Goal: Obtain resource: Download file/media

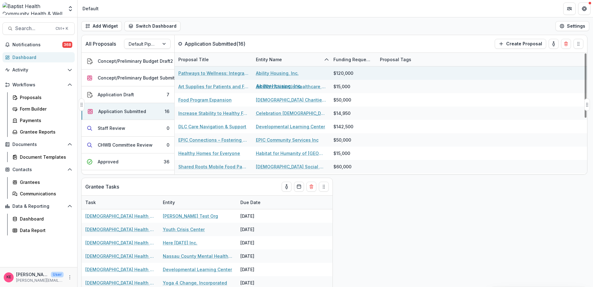
click at [279, 72] on link "Ability Housing, Inc." at bounding box center [277, 73] width 43 height 7
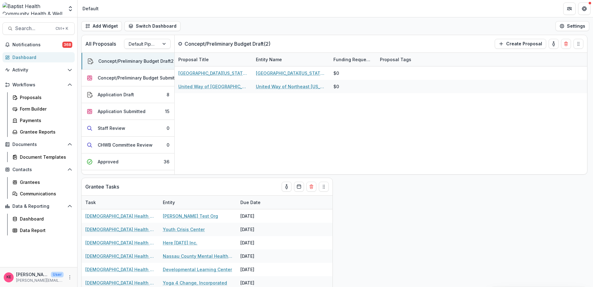
click at [35, 57] on div "Dashboard" at bounding box center [40, 57] width 57 height 7
click at [16, 58] on div "Dashboard" at bounding box center [40, 57] width 57 height 7
click at [128, 110] on div "Application Submitted" at bounding box center [122, 111] width 48 height 7
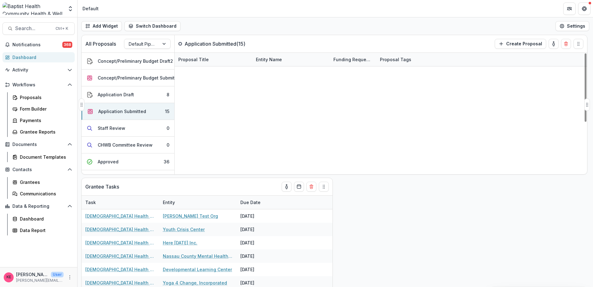
click at [265, 58] on div "Entity Name" at bounding box center [269, 59] width 34 height 7
click at [270, 88] on span "Sort Ascending" at bounding box center [281, 86] width 33 height 5
click at [260, 33] on div "Add Widget Switch Dashboard Default New Dashboard Settings" at bounding box center [336, 25] width 516 height 17
click at [225, 73] on link "Pathways to Wellness: Integrated Mental Health Access for Northeast [US_STATE] …" at bounding box center [213, 73] width 70 height 7
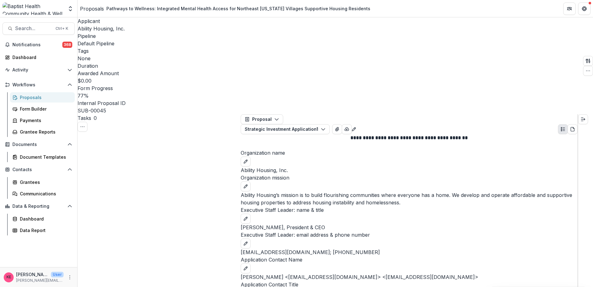
scroll to position [4004, 0]
click at [38, 56] on div "Dashboard" at bounding box center [40, 57] width 57 height 7
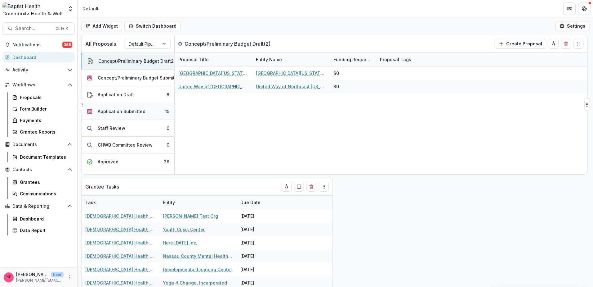
click at [118, 112] on div "Application Submitted" at bounding box center [122, 111] width 48 height 7
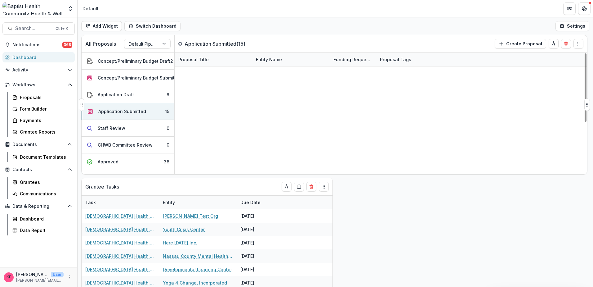
click at [274, 58] on div "Entity Name" at bounding box center [269, 59] width 34 height 7
click at [278, 85] on span "Sort Ascending" at bounding box center [281, 86] width 33 height 5
click at [289, 48] on div "All Proposals Default Pipeline Application Submitted ( 15 ) Create Proposal" at bounding box center [322, 43] width 480 height 17
click at [221, 100] on link "Food Program Expansion" at bounding box center [204, 100] width 53 height 7
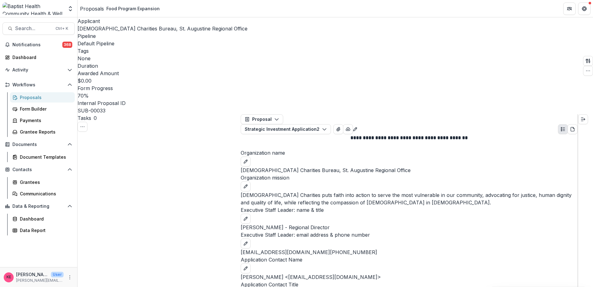
scroll to position [3259, 0]
drag, startPoint x: 20, startPoint y: 53, endPoint x: 47, endPoint y: 74, distance: 34.4
click at [20, 53] on link "Dashboard" at bounding box center [38, 57] width 72 height 10
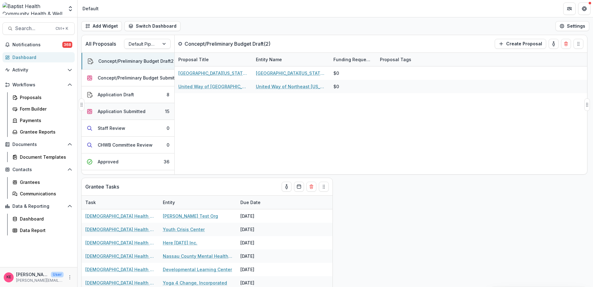
click at [122, 112] on div "Application Submitted" at bounding box center [122, 111] width 48 height 7
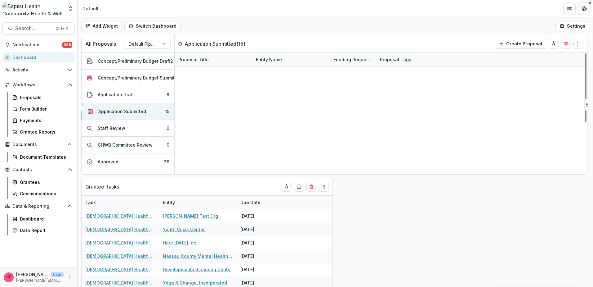
click at [262, 60] on div "Entity Name" at bounding box center [269, 59] width 34 height 7
click at [269, 88] on span "Sort Ascending" at bounding box center [281, 86] width 33 height 5
click at [381, 2] on header "Default" at bounding box center [336, 8] width 516 height 17
click at [219, 141] on link "EPIC Connections – Fostering community and behavioral health linkages" at bounding box center [213, 140] width 70 height 7
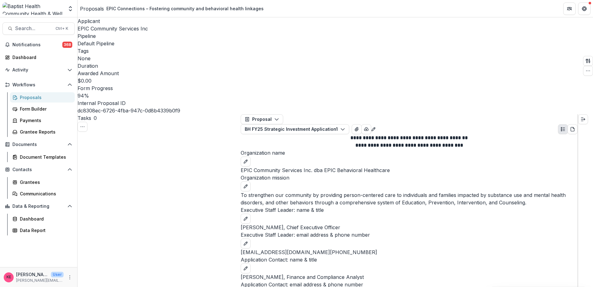
scroll to position [3011, 0]
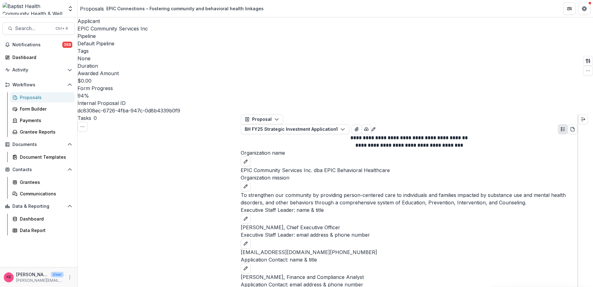
click at [5, 286] on button "Close" at bounding box center [2, 290] width 5 height 7
drag, startPoint x: 25, startPoint y: 57, endPoint x: 57, endPoint y: 54, distance: 32.1
click at [25, 57] on div "Dashboard" at bounding box center [40, 57] width 57 height 7
